Goal: Task Accomplishment & Management: Complete application form

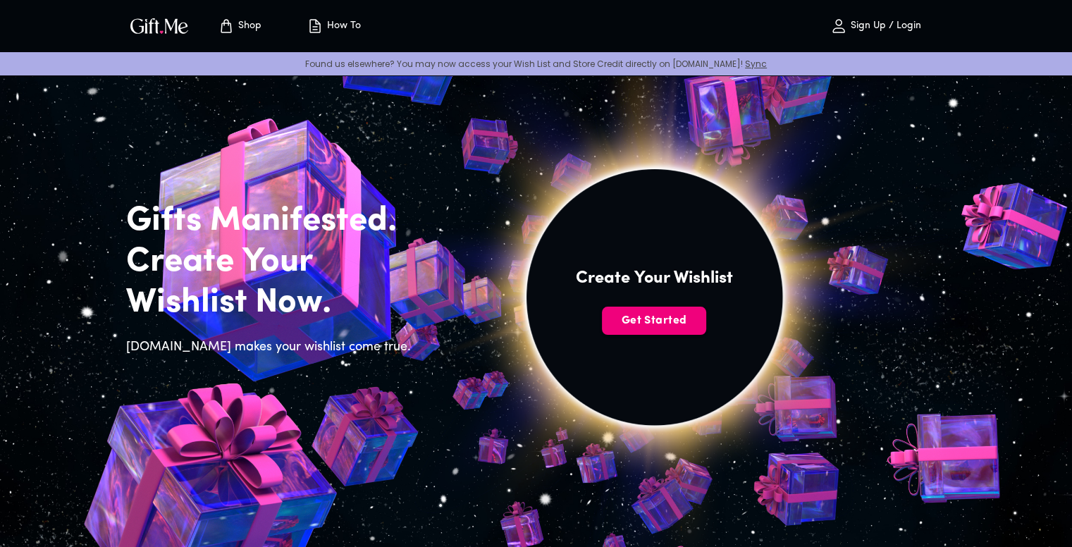
click at [654, 317] on span "Get Started" at bounding box center [654, 321] width 104 height 16
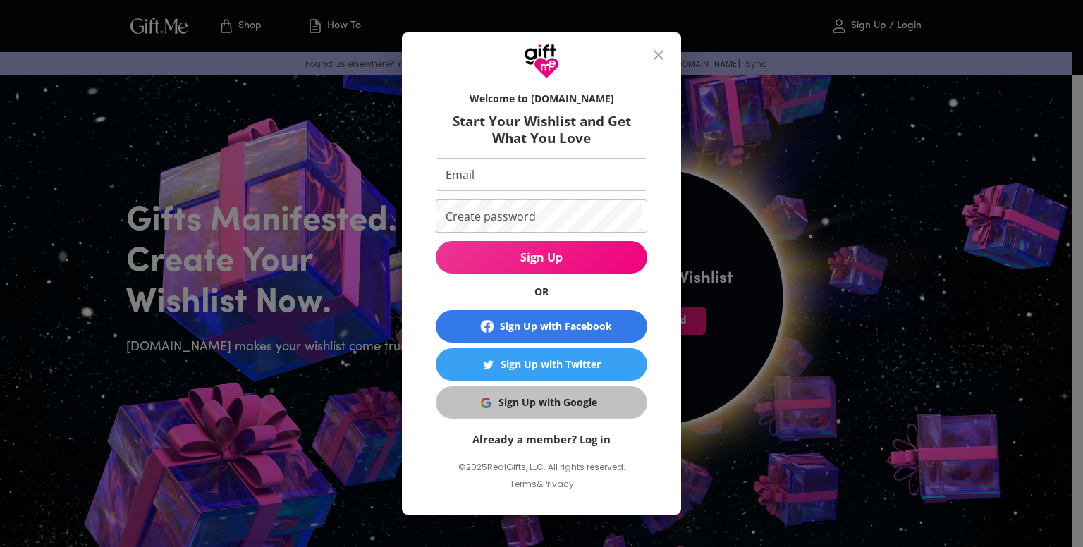
click at [565, 410] on button "Sign Up with Google" at bounding box center [541, 402] width 211 height 32
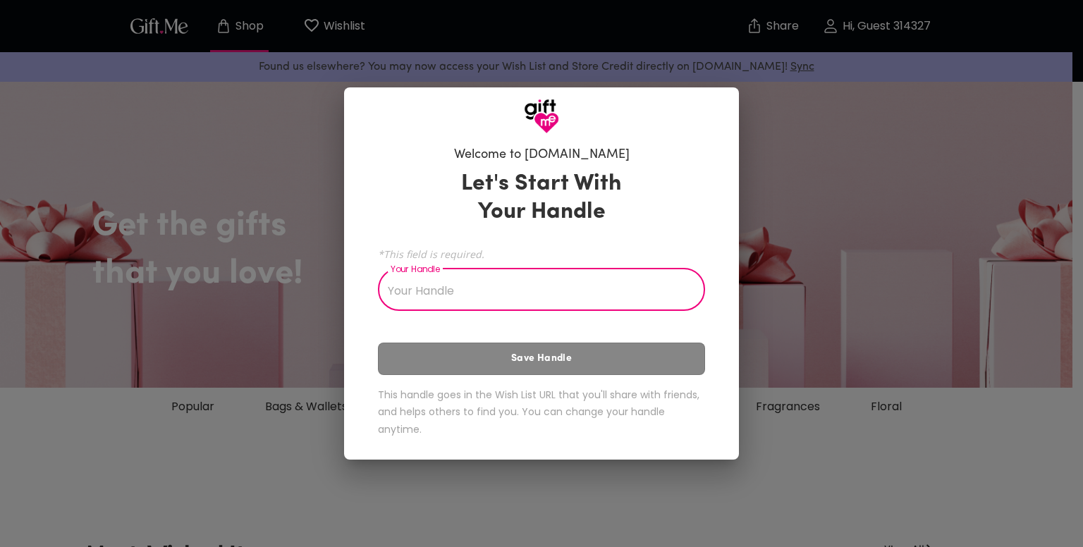
click at [558, 285] on input "Your Handle" at bounding box center [534, 290] width 312 height 39
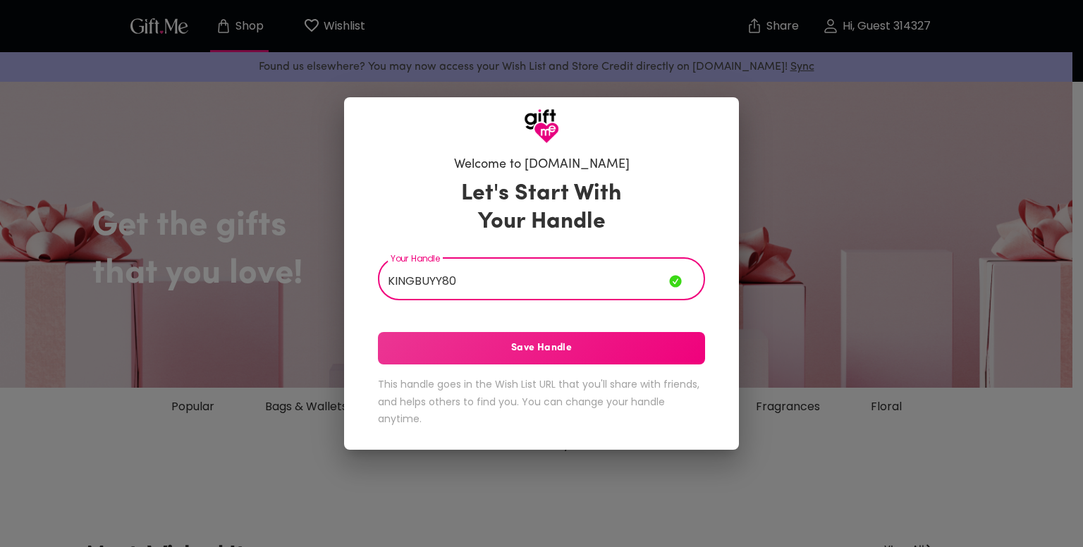
type input "KINGBUYY80"
click at [583, 350] on span "Save Handle" at bounding box center [541, 348] width 327 height 16
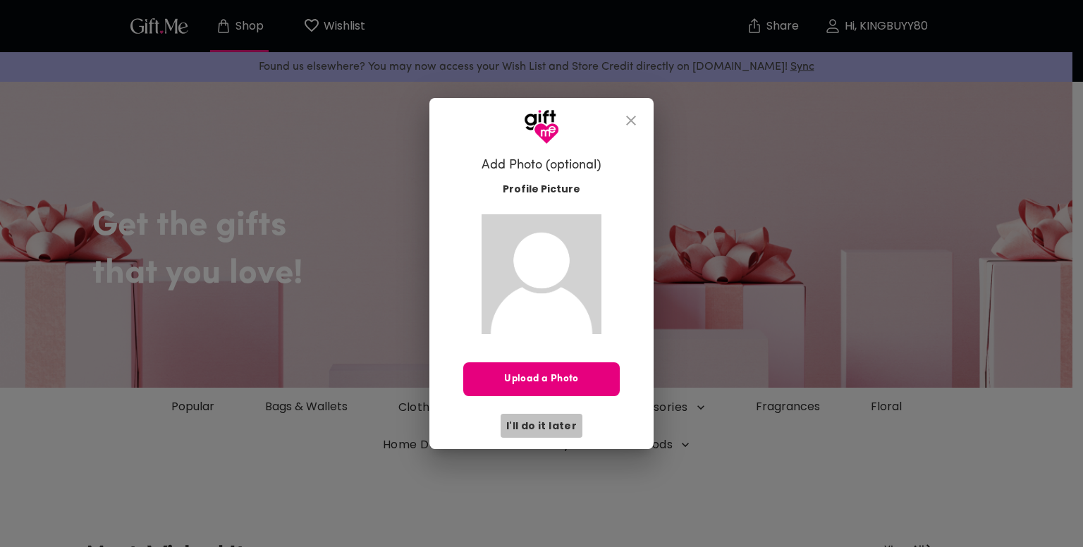
click at [561, 421] on span "I'll do it later" at bounding box center [541, 426] width 70 height 16
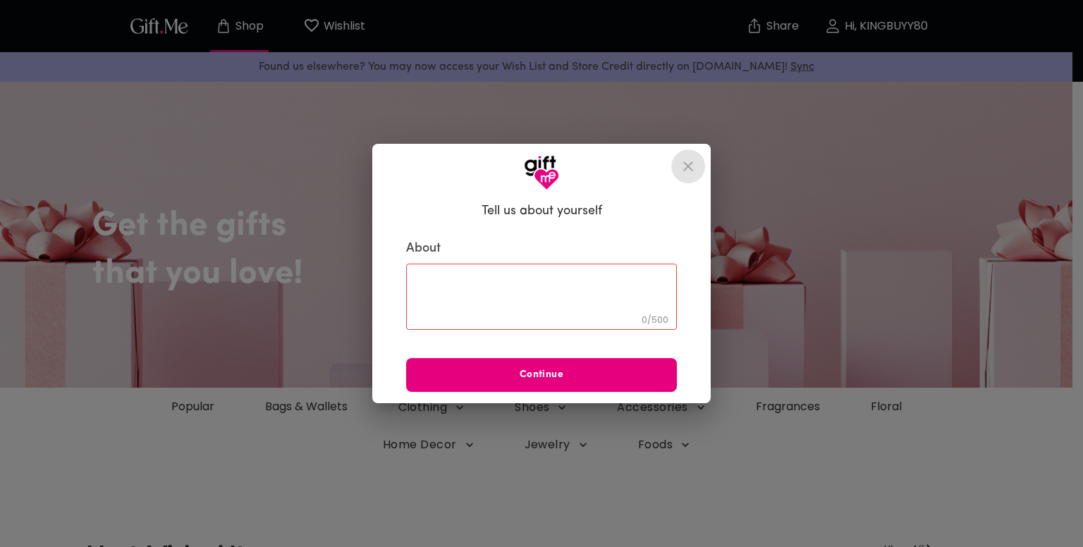
click at [688, 164] on icon "close" at bounding box center [688, 166] width 17 height 17
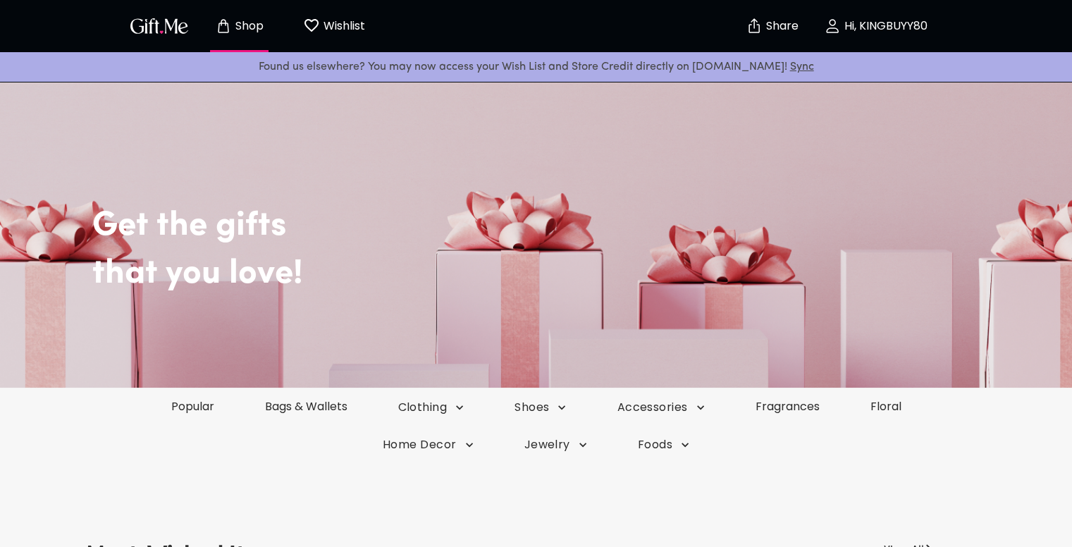
click at [161, 28] on img "button" at bounding box center [159, 26] width 63 height 20
